Goal: Complete application form

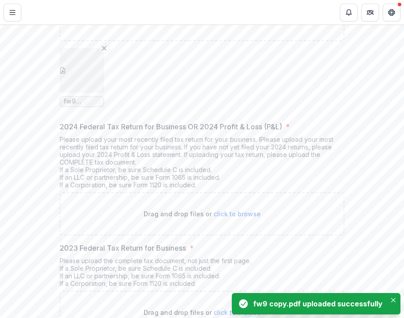
scroll to position [281, 0]
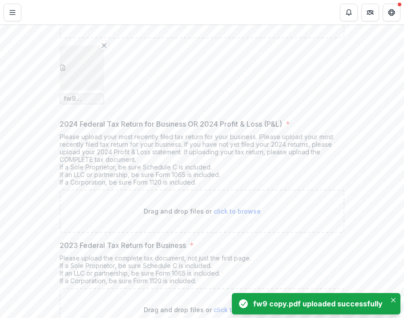
click at [90, 90] on button "button" at bounding box center [82, 67] width 45 height 45
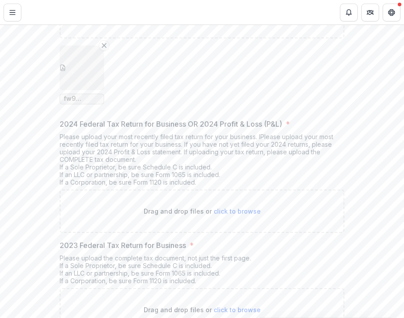
click at [7, 317] on button "Close" at bounding box center [3, 323] width 7 height 11
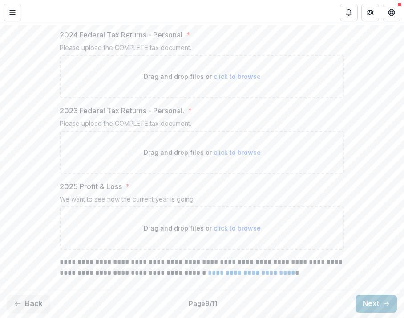
scroll to position [631, 0]
drag, startPoint x: 42, startPoint y: 38, endPoint x: 202, endPoint y: 40, distance: 159.5
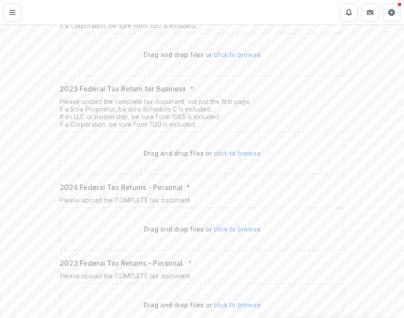
scroll to position [437, 0]
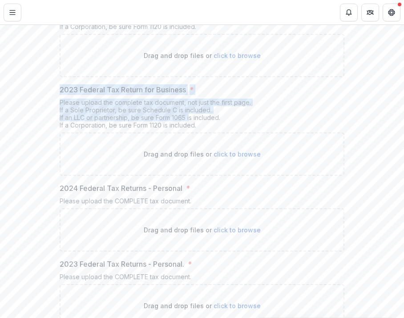
drag, startPoint x: 38, startPoint y: 133, endPoint x: 191, endPoint y: 155, distance: 153.9
click at [190, 156] on div "**********" at bounding box center [202, 104] width 404 height 669
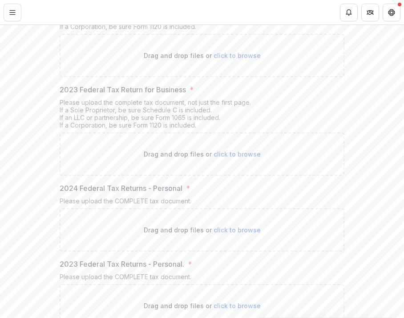
click at [58, 139] on div "**********" at bounding box center [202, 104] width 299 height 669
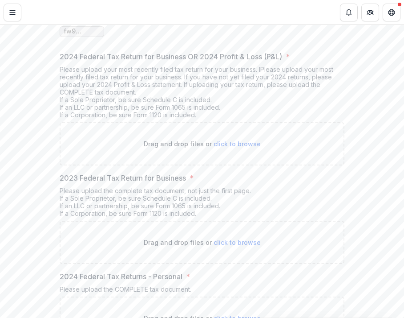
scroll to position [339, 0]
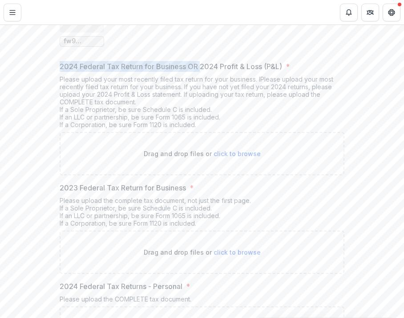
drag, startPoint x: 48, startPoint y: 92, endPoint x: 199, endPoint y: 102, distance: 151.3
click at [199, 103] on div "**********" at bounding box center [202, 202] width 404 height 669
click at [195, 72] on p "2024 Federal Tax Return for Business OR 2024 Profit & Loss (P&L)" at bounding box center [171, 66] width 223 height 11
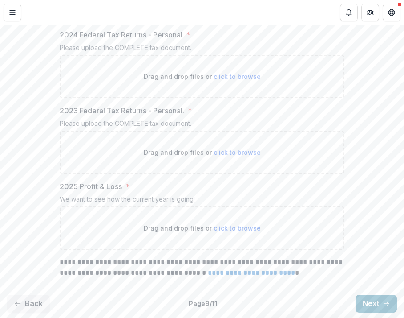
scroll to position [605, 0]
drag, startPoint x: 51, startPoint y: 139, endPoint x: 188, endPoint y: 136, distance: 136.8
drag, startPoint x: 49, startPoint y: 216, endPoint x: 129, endPoint y: 215, distance: 79.7
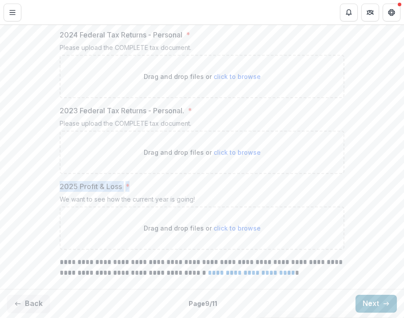
click at [129, 192] on label "2025 Profit & Loss *" at bounding box center [200, 186] width 280 height 11
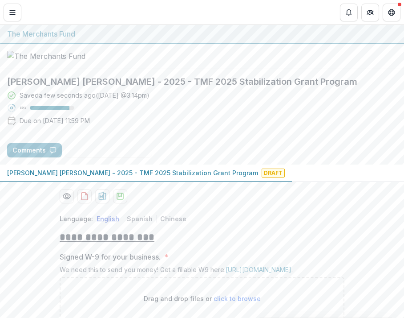
scroll to position [0, 0]
drag, startPoint x: 108, startPoint y: 126, endPoint x: 150, endPoint y: 133, distance: 42.0
click at [150, 100] on div "Saved a few seconds ago ( [DATE] @ 3:14pm )" at bounding box center [85, 94] width 130 height 9
drag, startPoint x: 149, startPoint y: 131, endPoint x: 89, endPoint y: 122, distance: 60.3
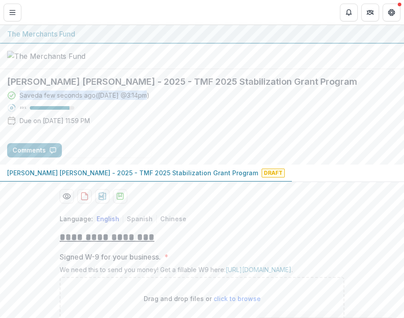
click at [89, 123] on div "[PERSON_NAME] [PERSON_NAME] - 2025 - TMF 2025 Stabilization Grant Program Saved…" at bounding box center [202, 102] width 390 height 53
click at [89, 124] on div "[PERSON_NAME] [PERSON_NAME] - 2025 - TMF 2025 Stabilization Grant Program Saved…" at bounding box center [202, 102] width 390 height 53
drag, startPoint x: 39, startPoint y: 76, endPoint x: 65, endPoint y: 71, distance: 26.2
click at [65, 61] on img at bounding box center [51, 56] width 89 height 11
drag, startPoint x: 64, startPoint y: 71, endPoint x: 93, endPoint y: 58, distance: 31.7
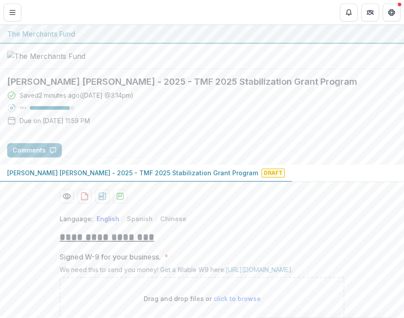
click at [93, 58] on img at bounding box center [51, 56] width 89 height 11
drag, startPoint x: 98, startPoint y: 21, endPoint x: 7, endPoint y: 9, distance: 91.7
click at [7, 9] on header "Proposals [PERSON_NAME] [PERSON_NAME] - 2025 - TMF 2025 Stabilization Grant Pro…" at bounding box center [202, 12] width 404 height 24
drag, startPoint x: 34, startPoint y: 12, endPoint x: 101, endPoint y: 50, distance: 77.2
click at [101, 50] on div "**********" at bounding box center [202, 159] width 404 height 318
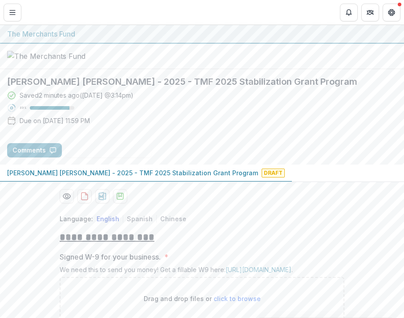
click at [102, 51] on div at bounding box center [202, 56] width 404 height 25
